Goal: Check status: Check status

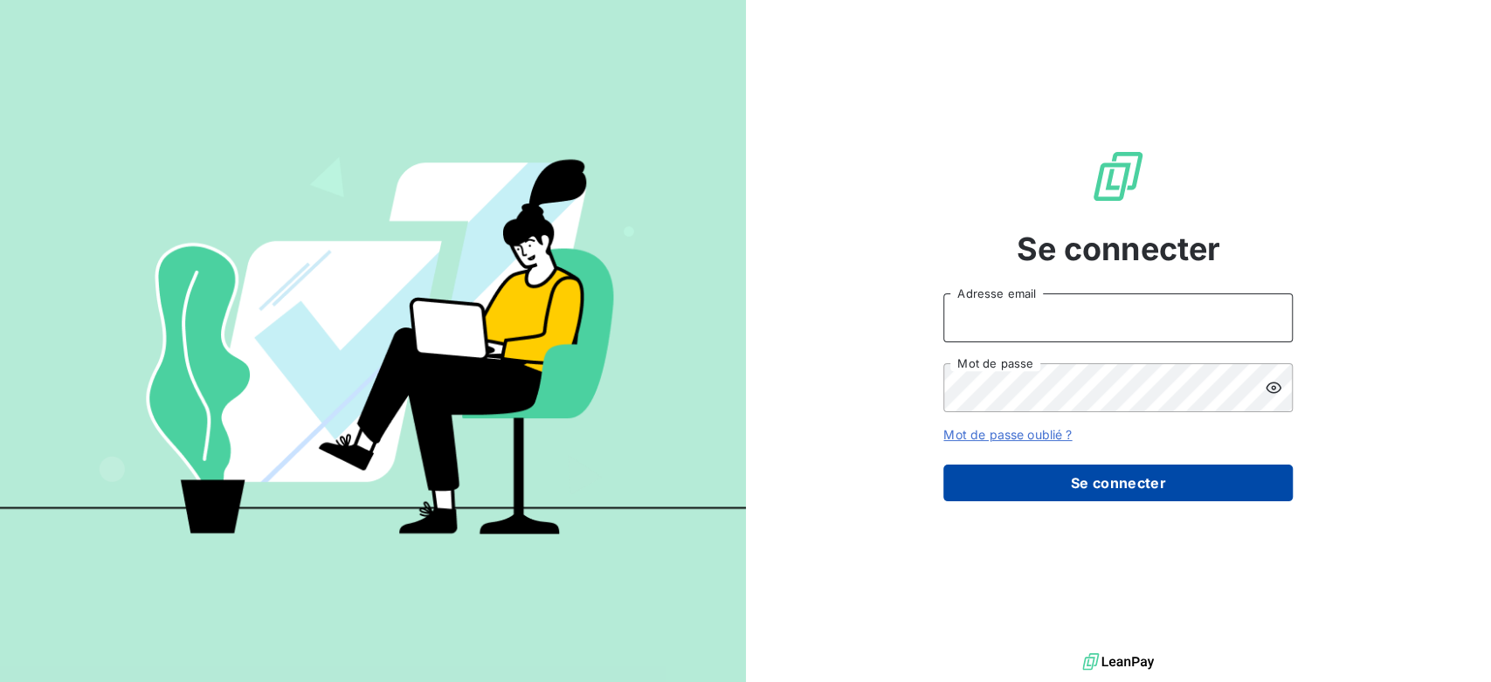
type input "[EMAIL_ADDRESS][DOMAIN_NAME]"
click at [1135, 495] on button "Se connecter" at bounding box center [1117, 483] width 349 height 37
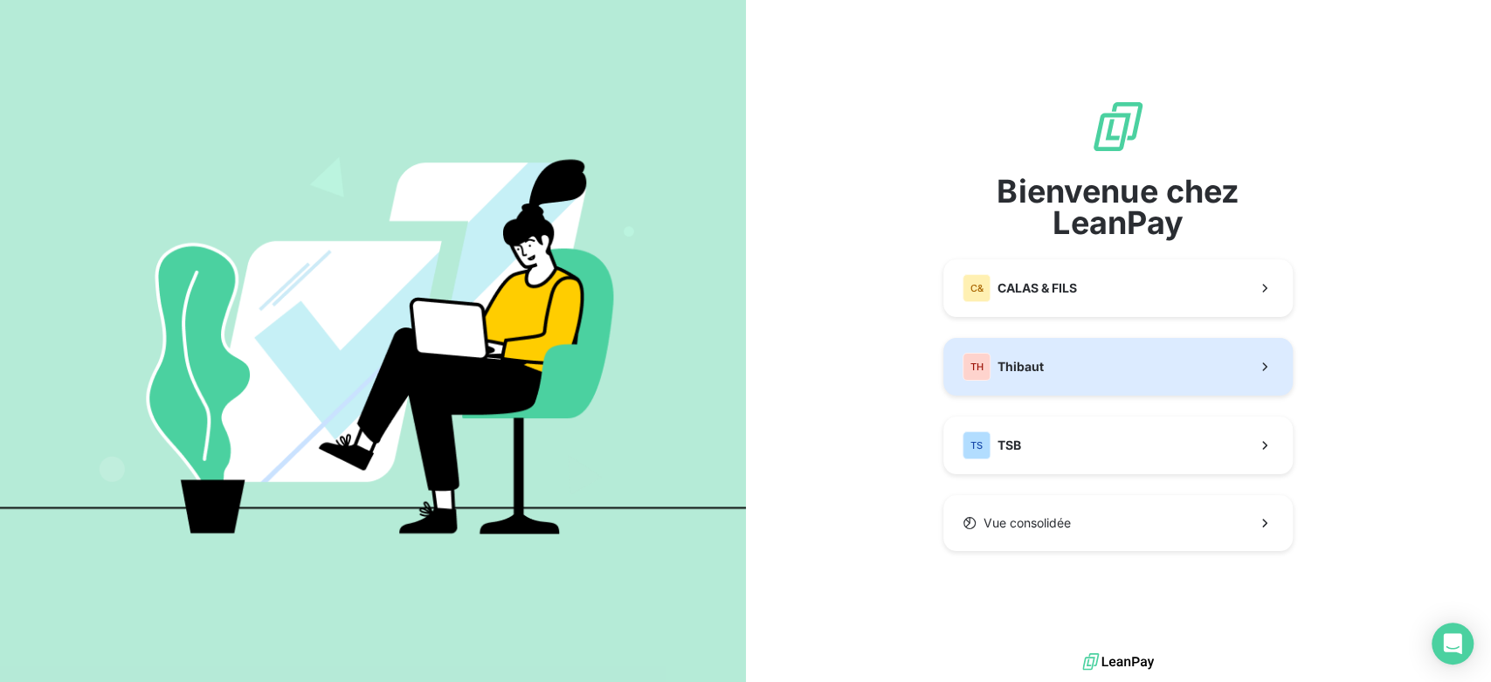
click at [1041, 383] on button "TH Thibaut" at bounding box center [1117, 367] width 349 height 58
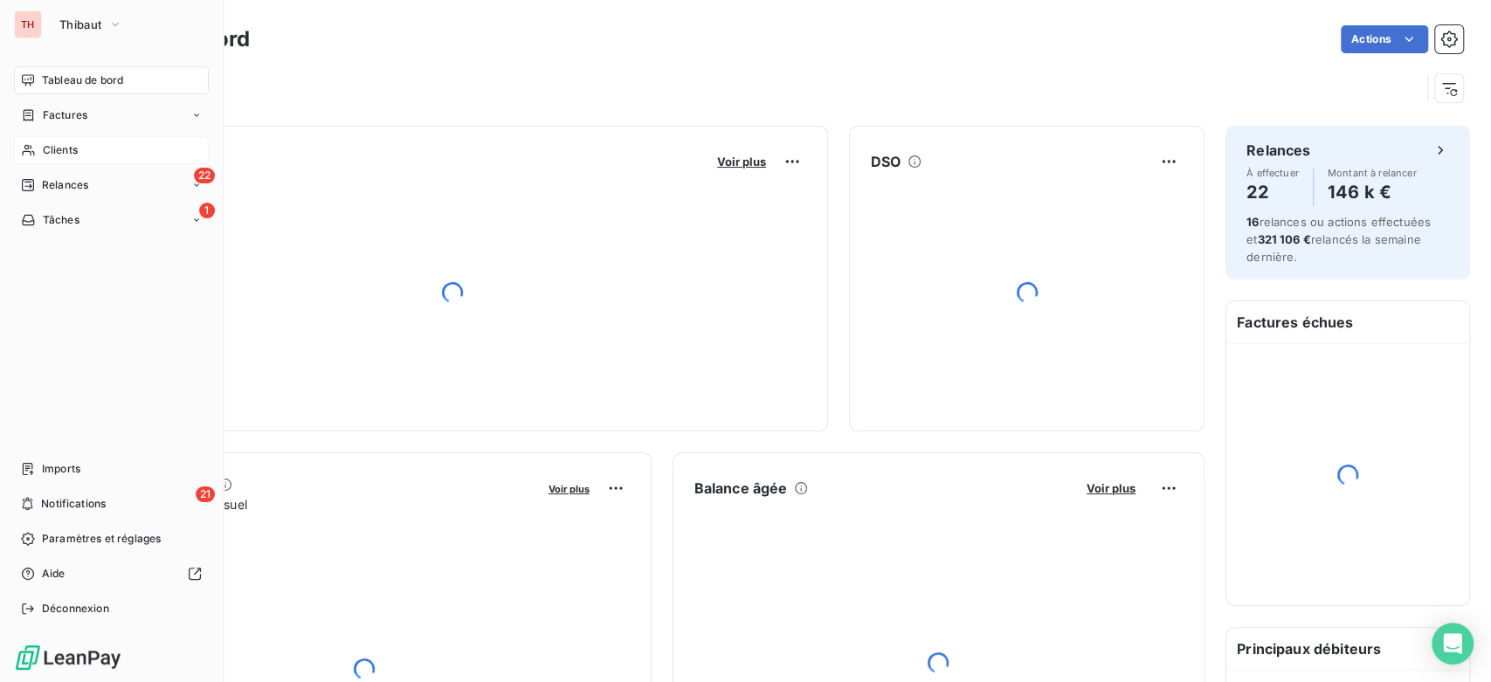
click at [25, 145] on icon at bounding box center [28, 150] width 12 height 11
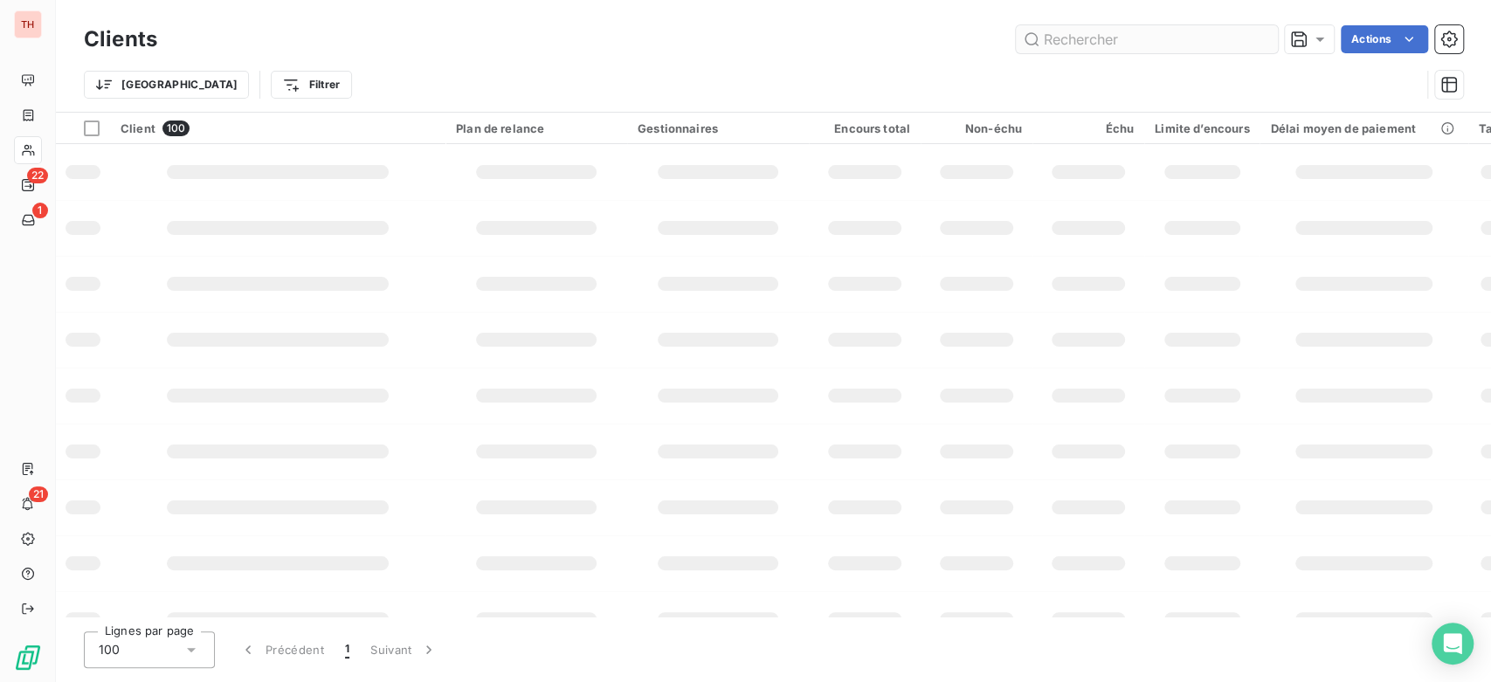
click at [1109, 32] on input "text" at bounding box center [1147, 39] width 262 height 28
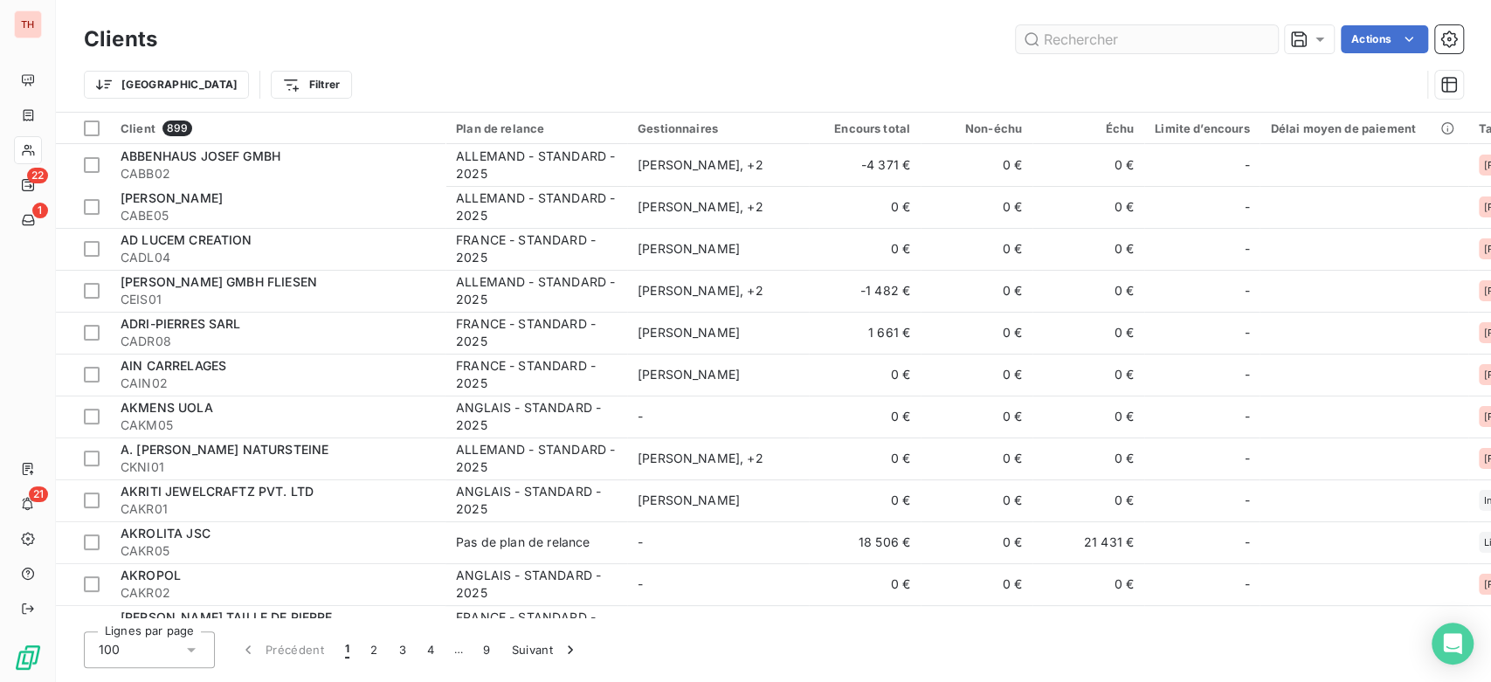
click at [1109, 32] on input "text" at bounding box center [1147, 39] width 262 height 28
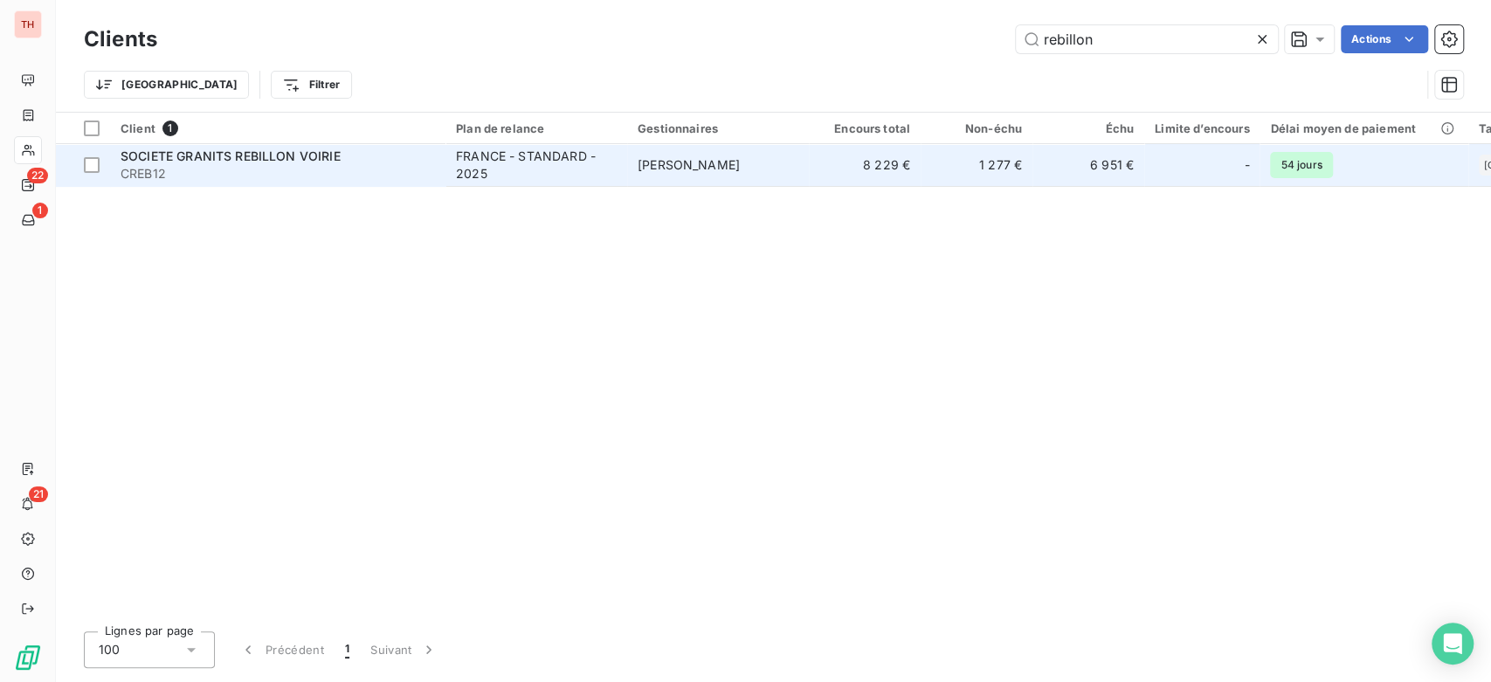
type input "rebillon"
click at [678, 174] on td "[PERSON_NAME]" at bounding box center [718, 165] width 182 height 42
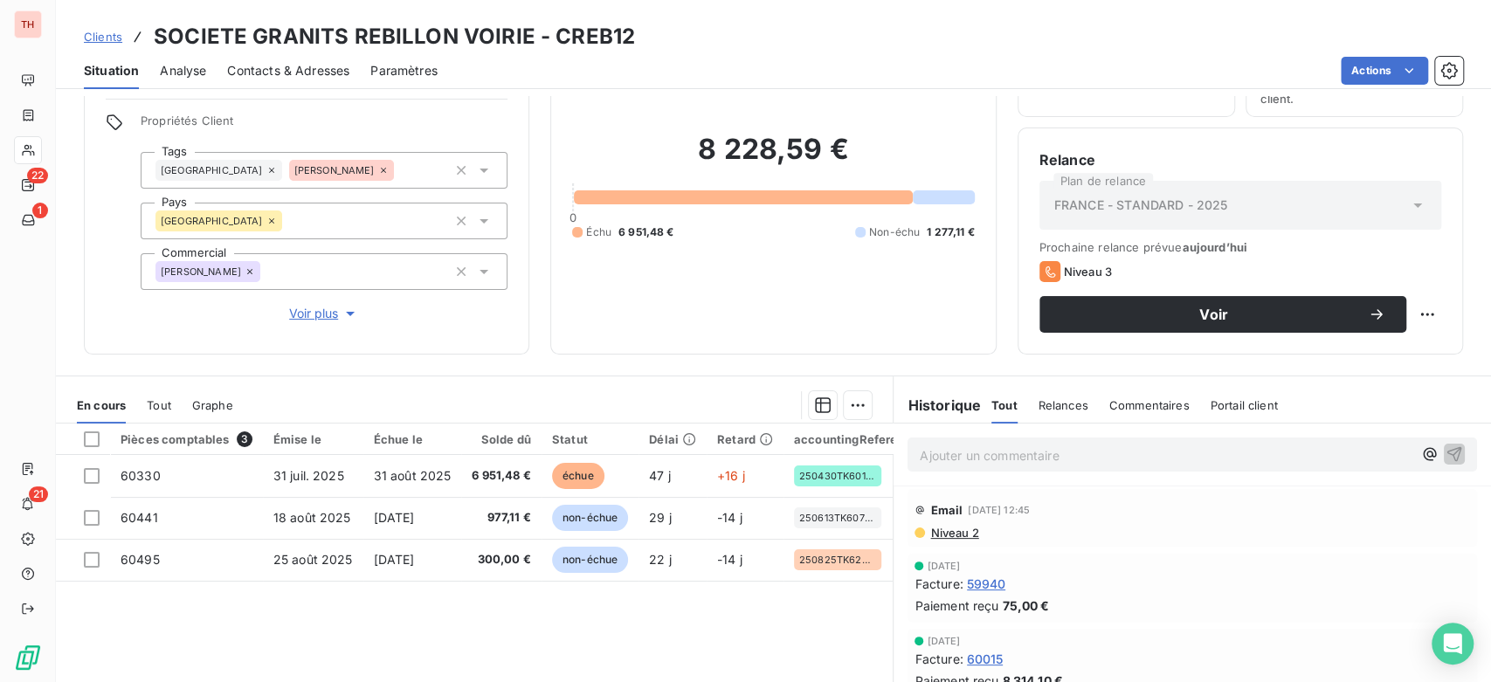
scroll to position [194, 0]
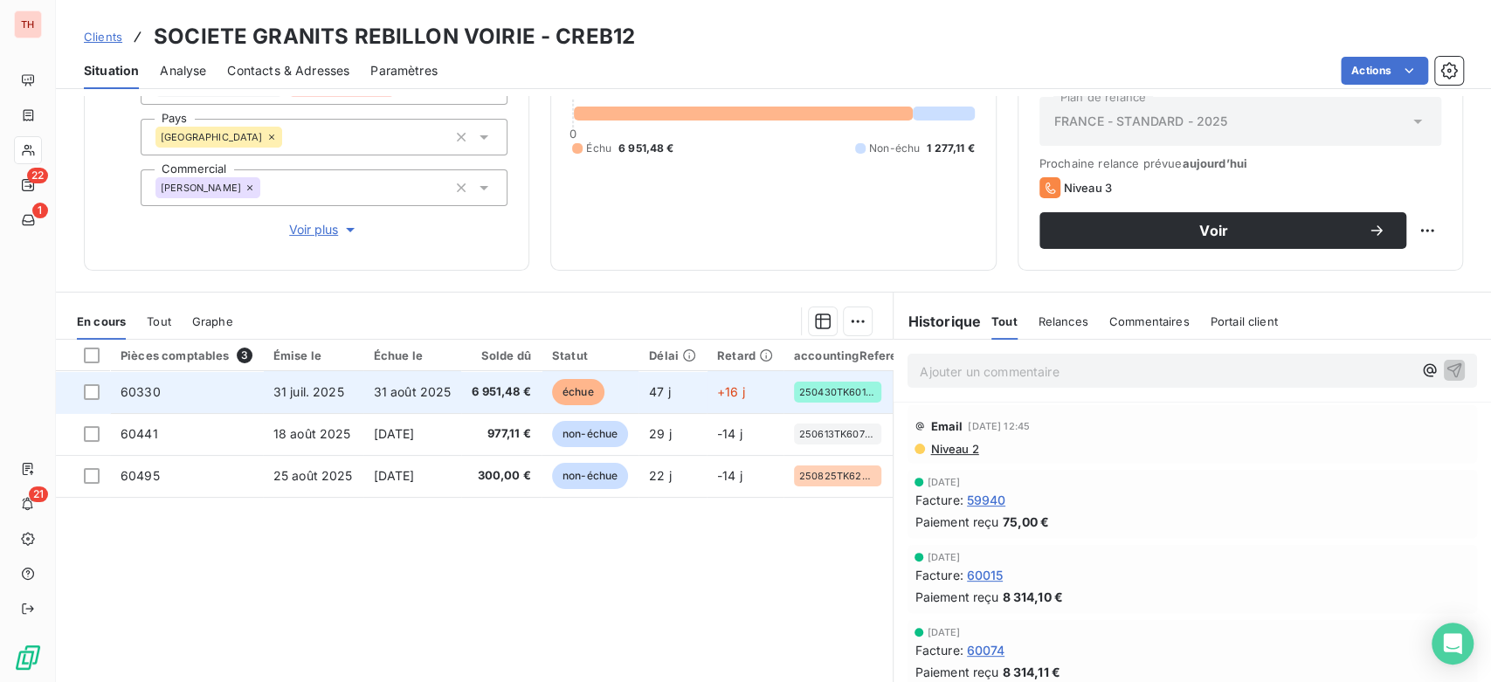
click at [486, 404] on td "6 951,48 €" at bounding box center [501, 392] width 80 height 42
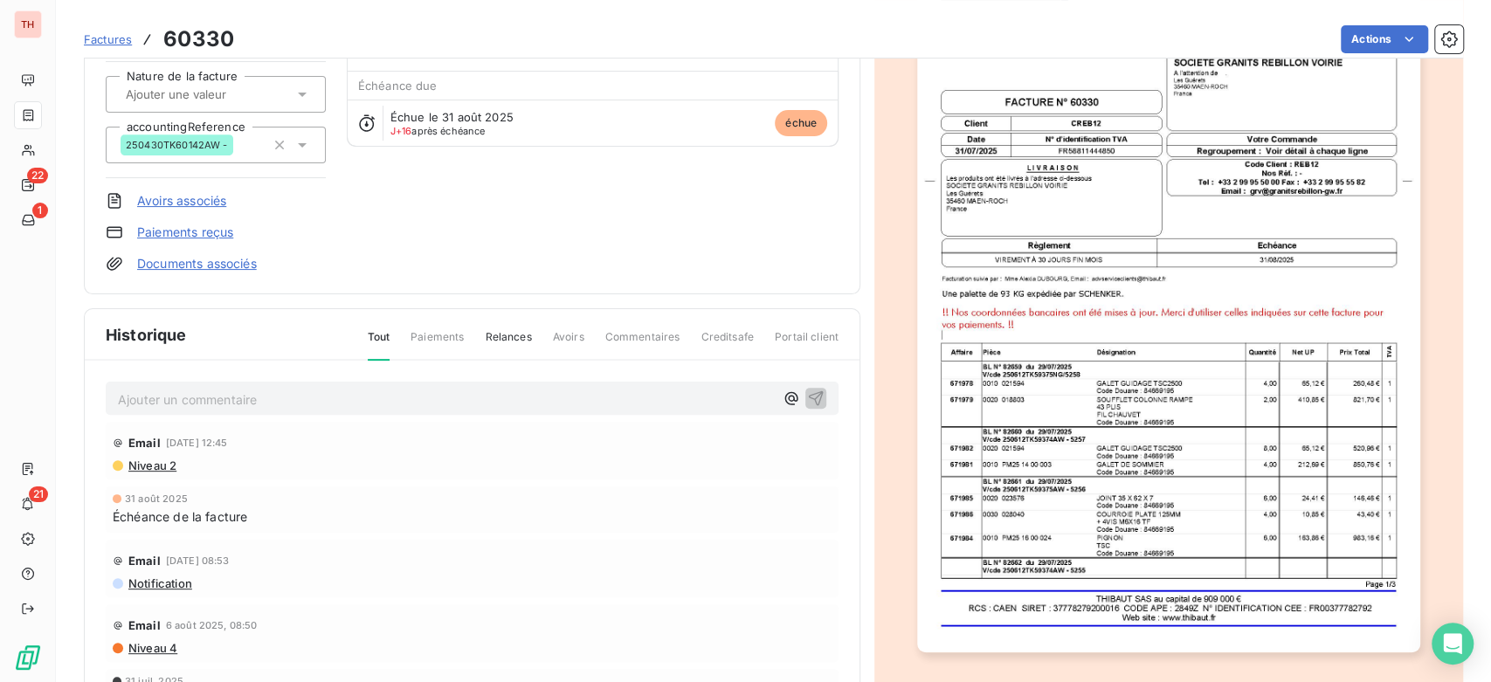
scroll to position [196, 0]
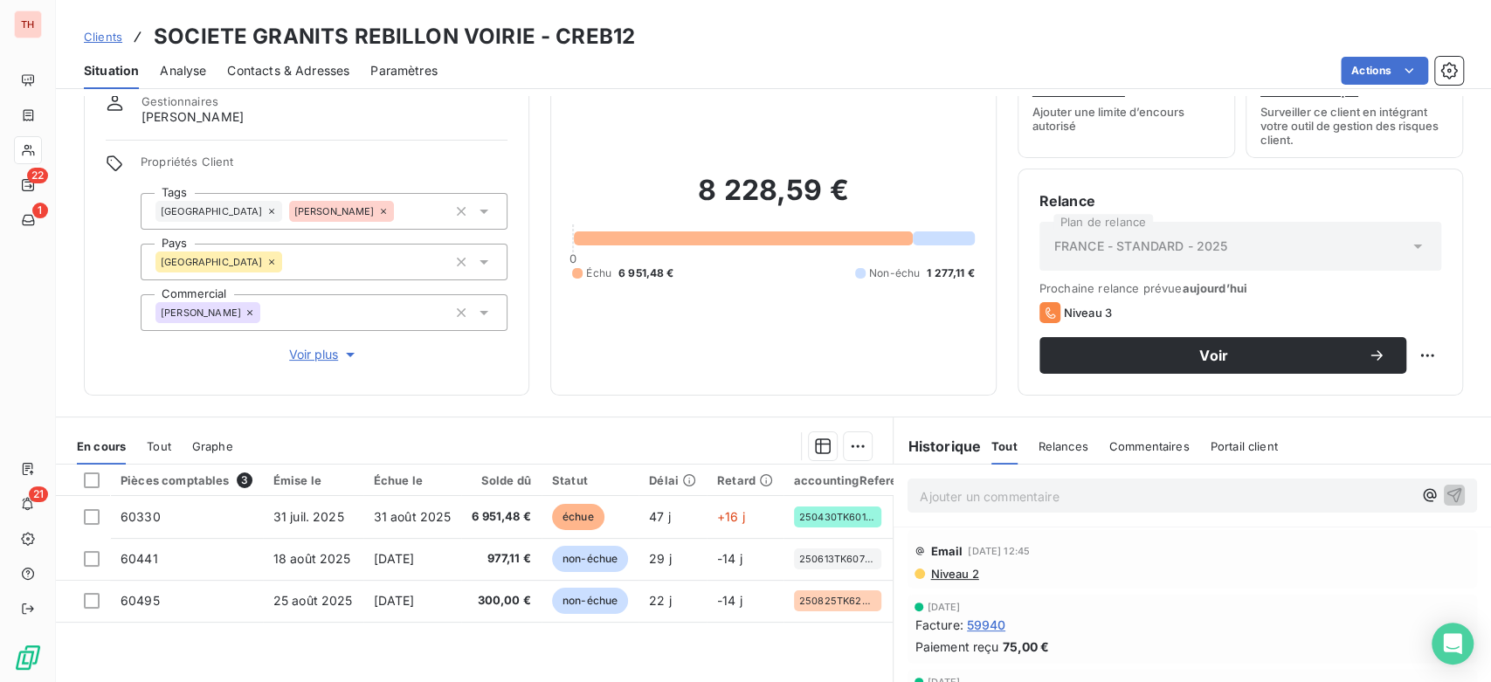
scroll to position [97, 0]
